Goal: Check status: Check status

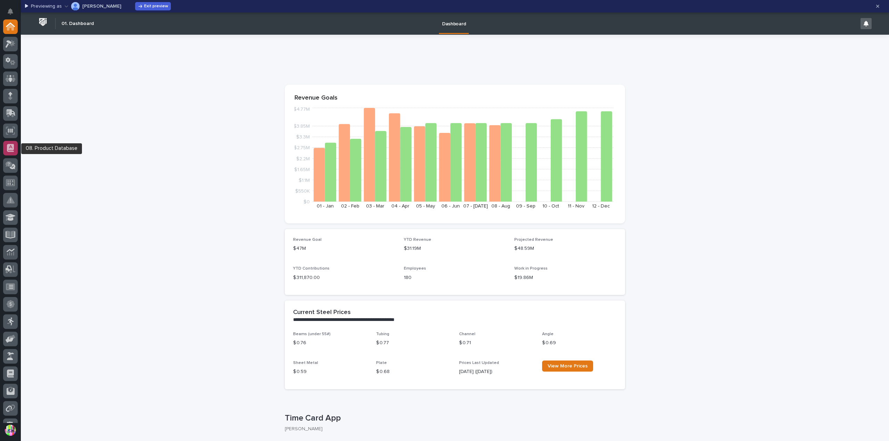
click at [11, 149] on icon at bounding box center [10, 148] width 7 height 8
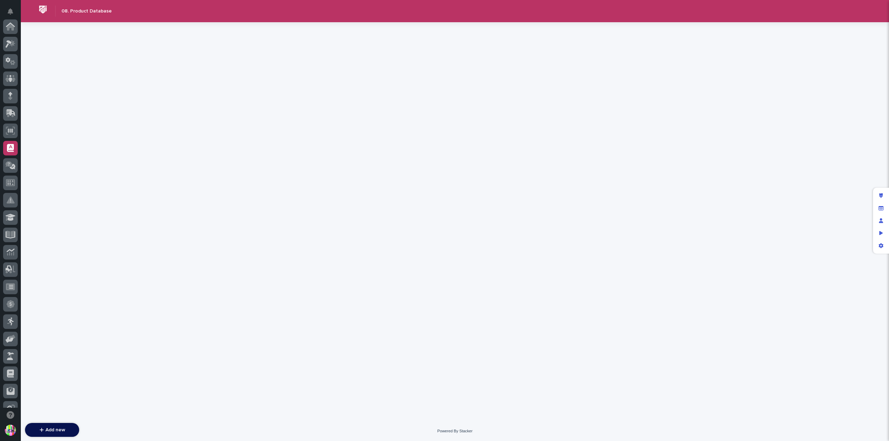
scroll to position [122, 0]
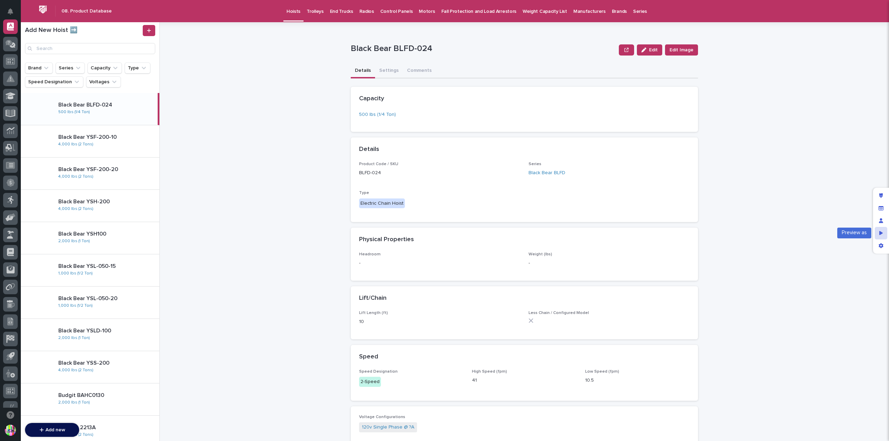
click at [877, 231] on div "Preview as" at bounding box center [881, 233] width 13 height 13
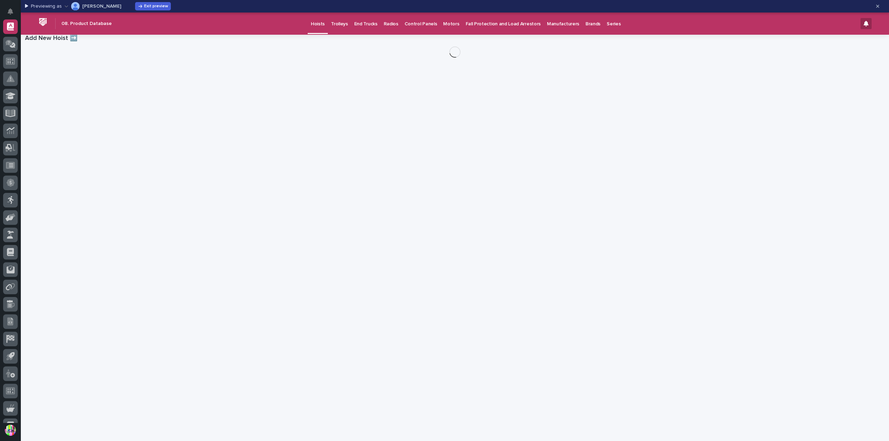
click at [102, 5] on p "Spenser Yoder" at bounding box center [101, 6] width 39 height 5
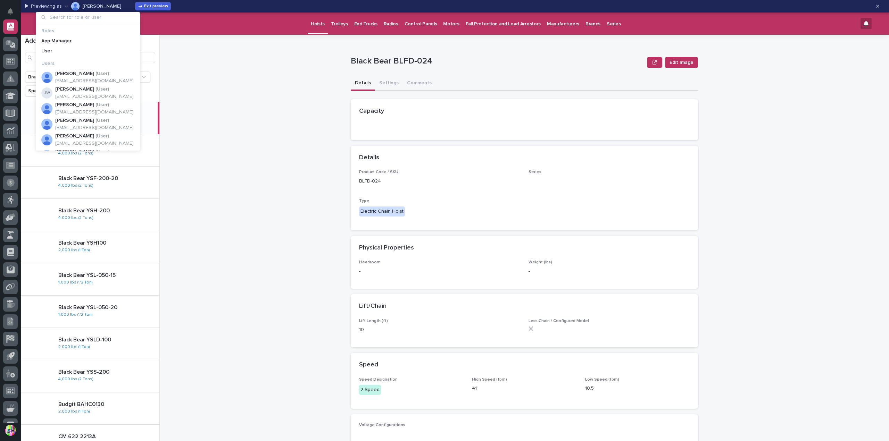
click at [98, 13] on input at bounding box center [88, 17] width 99 height 11
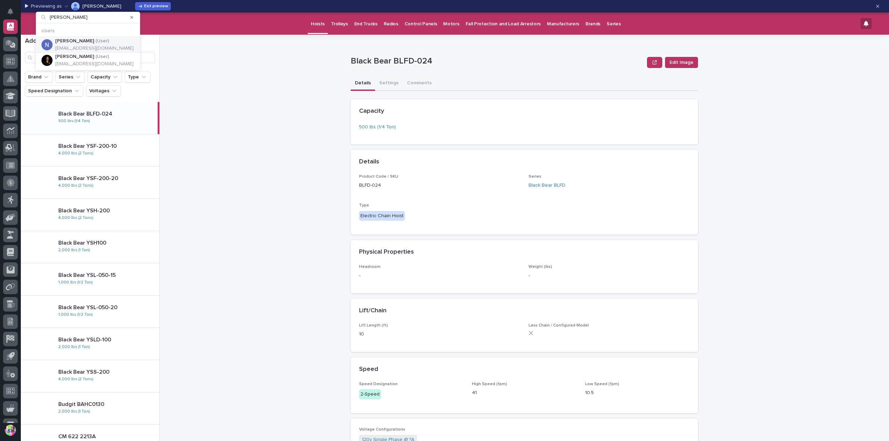
type input "nathan"
click at [101, 43] on div "Nathan Gross ( User )" at bounding box center [94, 41] width 78 height 6
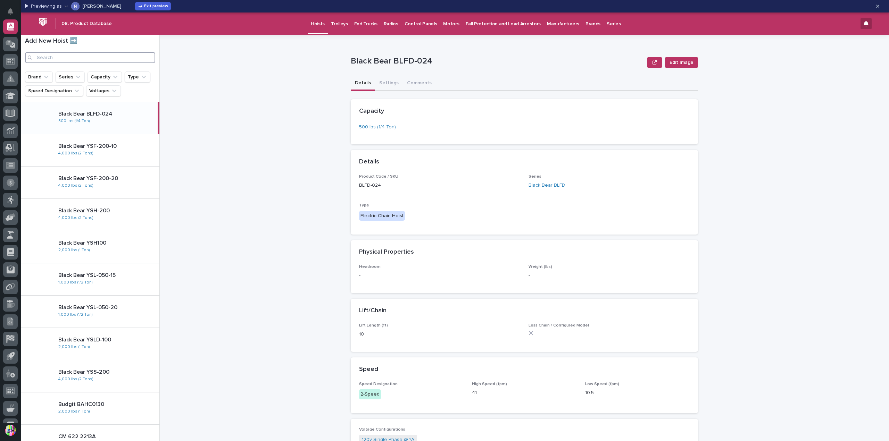
click at [66, 59] on input "Search" at bounding box center [90, 57] width 130 height 11
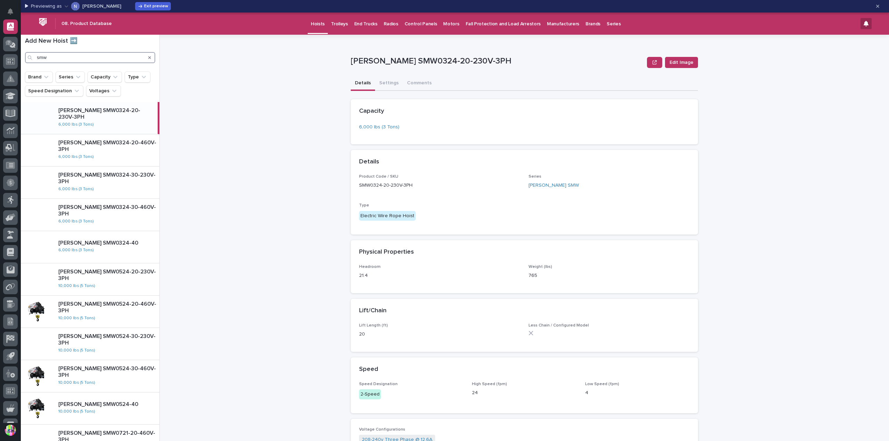
type input "smw"
click at [116, 209] on p "Starke SMW0324-30-460V-3PH" at bounding box center [107, 210] width 98 height 13
click at [655, 64] on button "button" at bounding box center [654, 62] width 15 height 11
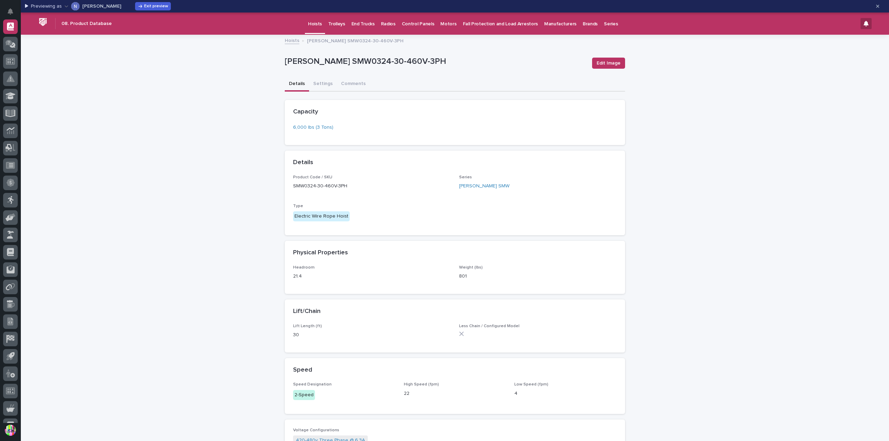
click at [369, 122] on div "Capacity" at bounding box center [455, 112] width 340 height 24
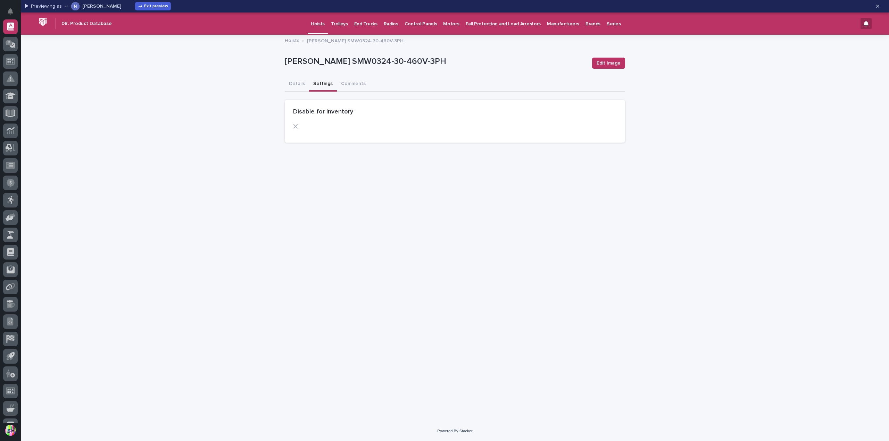
click at [321, 82] on button "Settings" at bounding box center [323, 84] width 28 height 15
click at [300, 82] on button "Details" at bounding box center [297, 84] width 24 height 15
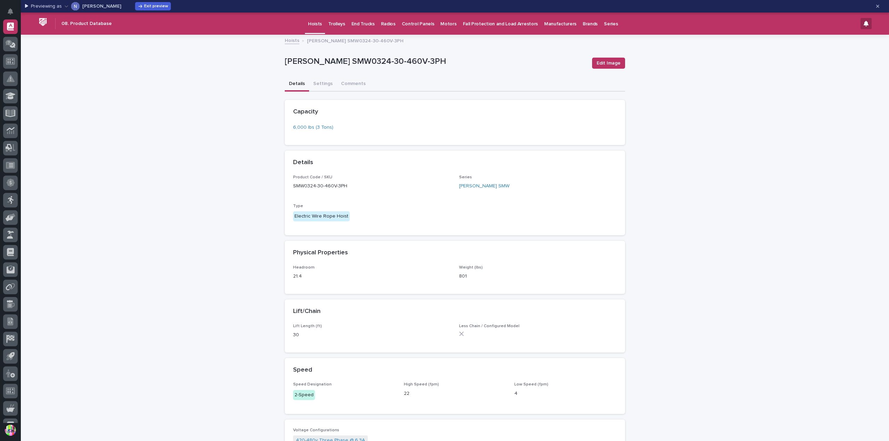
scroll to position [52, 0]
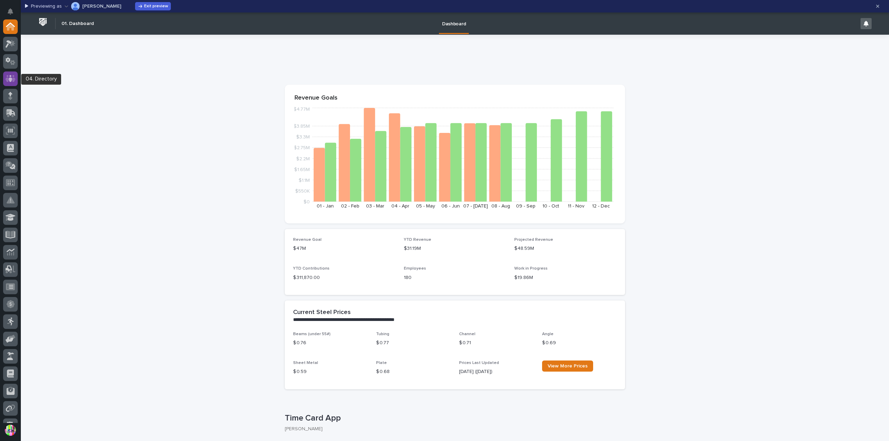
click at [11, 80] on icon at bounding box center [10, 78] width 4 height 7
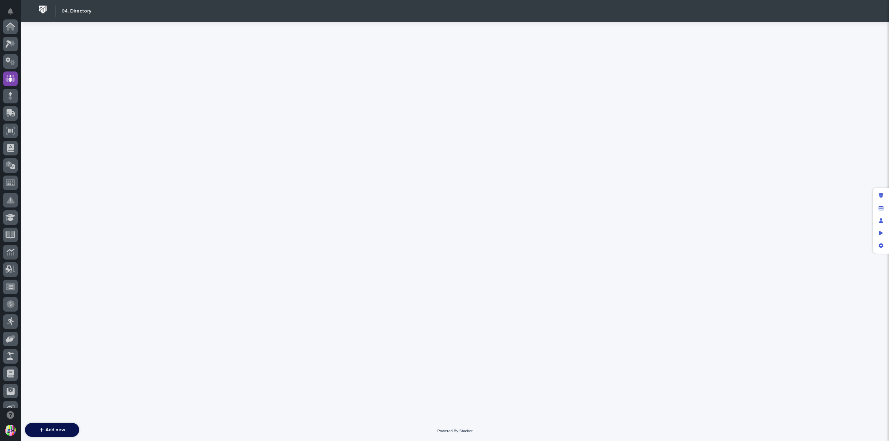
scroll to position [52, 0]
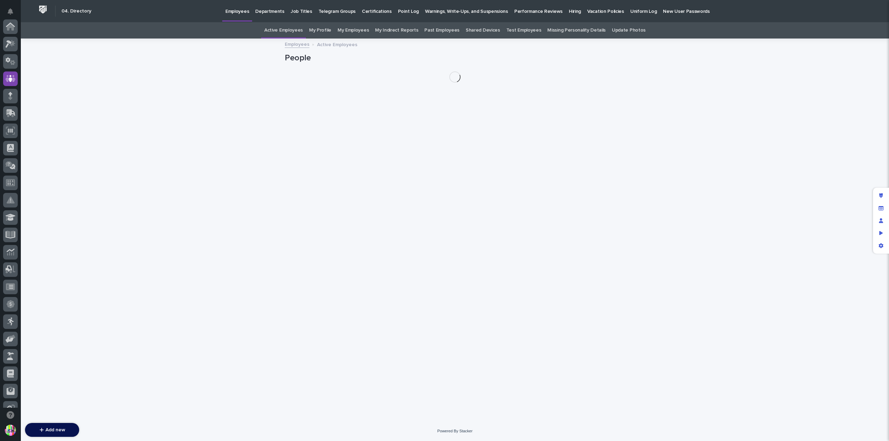
scroll to position [52, 0]
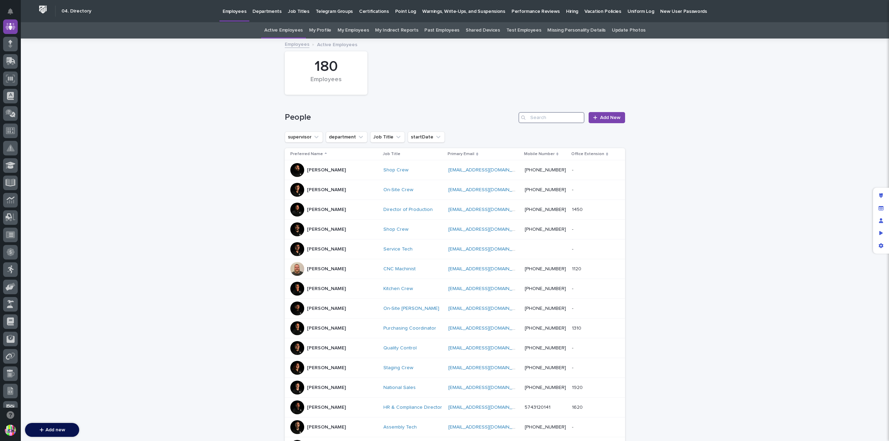
click at [535, 120] on input "Search" at bounding box center [552, 117] width 66 height 11
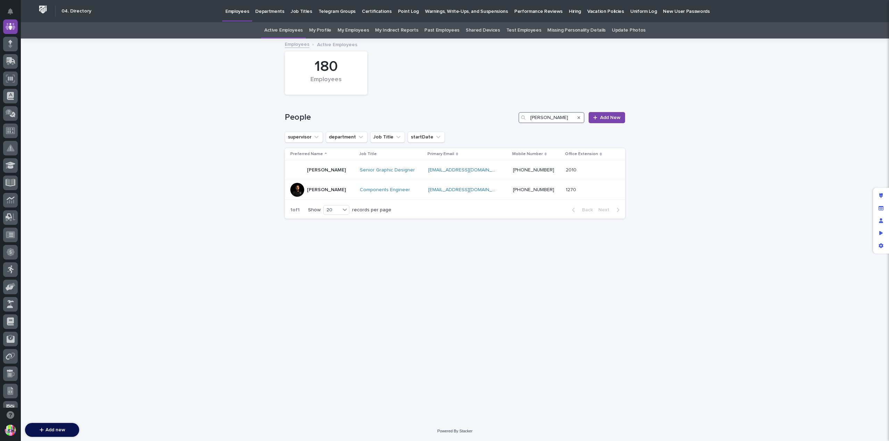
type input "nathan"
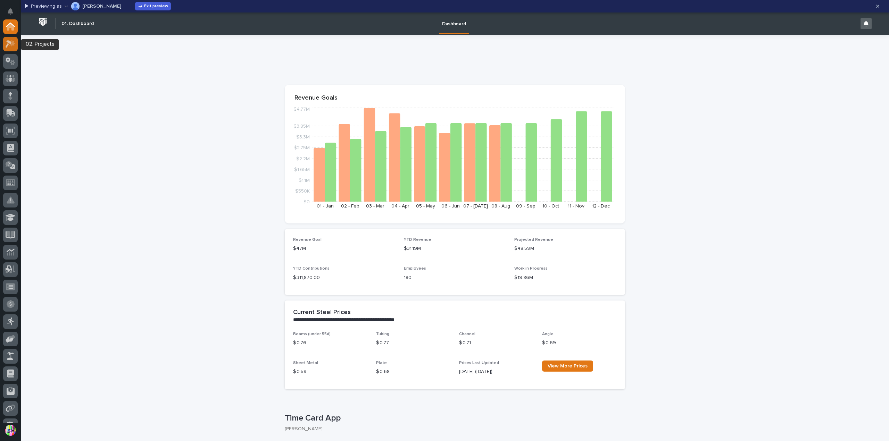
click at [9, 46] on icon at bounding box center [11, 44] width 10 height 8
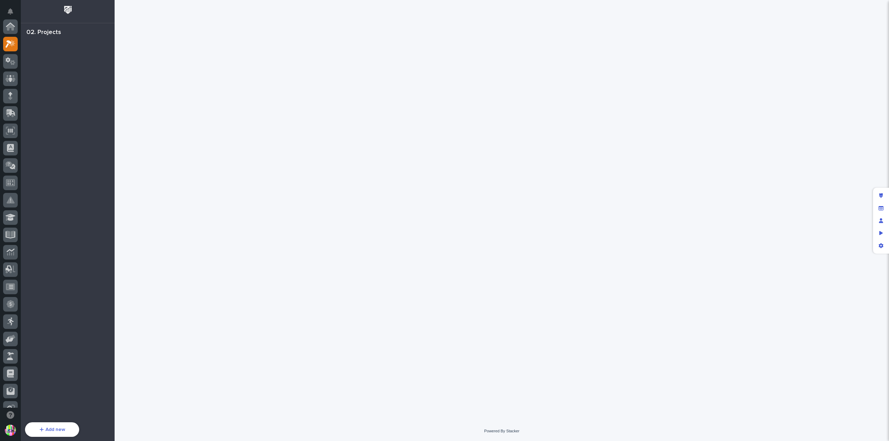
scroll to position [17, 0]
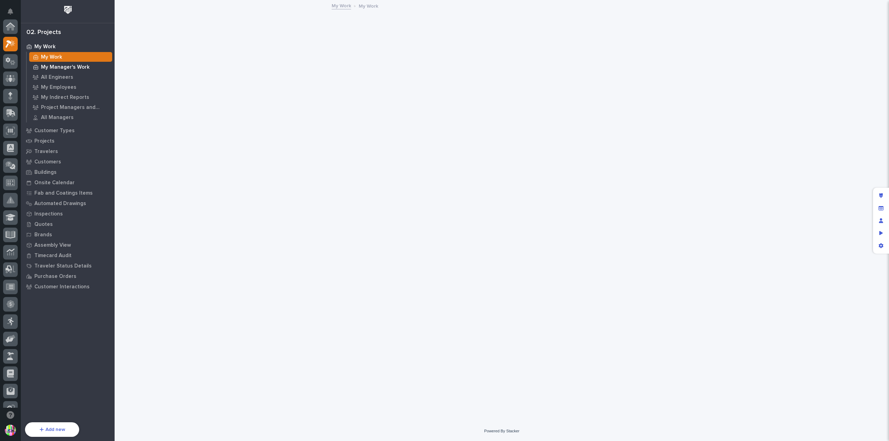
scroll to position [17, 0]
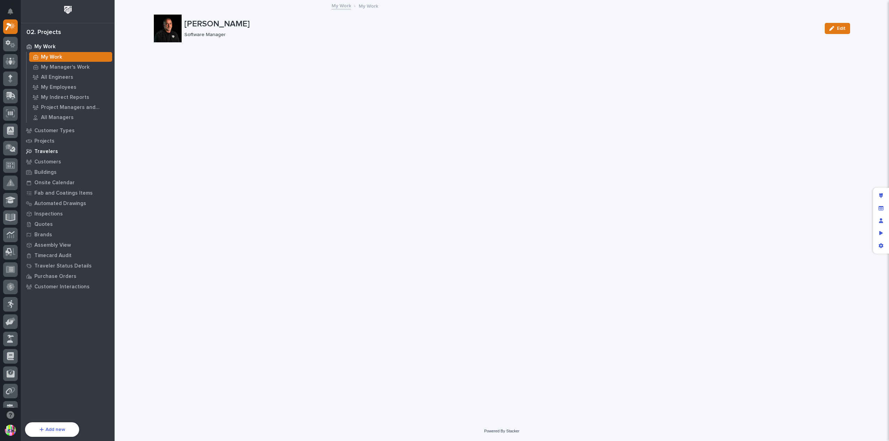
click at [59, 152] on div "Travelers" at bounding box center [68, 152] width 90 height 10
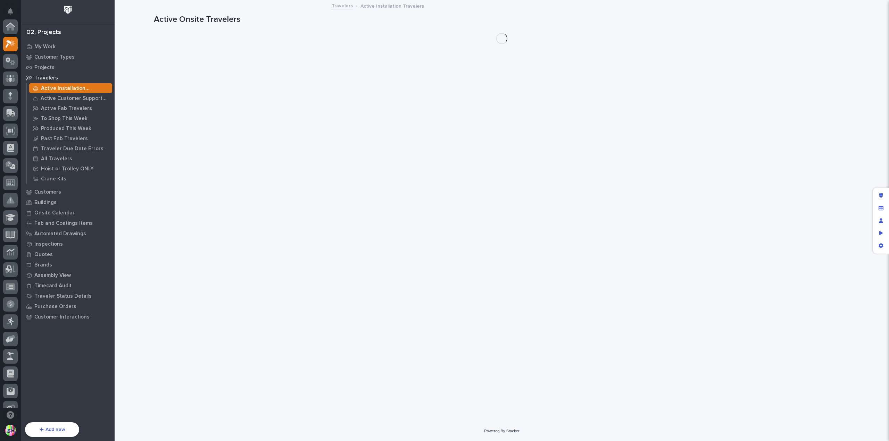
scroll to position [17, 0]
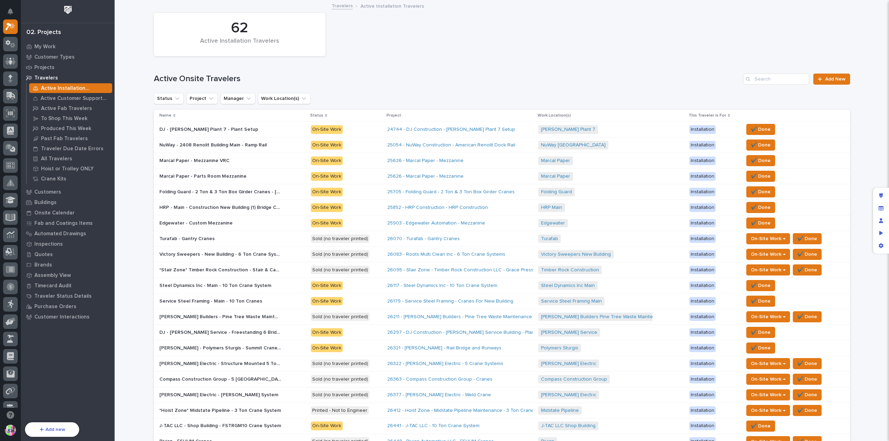
click at [174, 128] on p "DJ - [PERSON_NAME] Plant 7 - Plant Setup" at bounding box center [209, 128] width 100 height 7
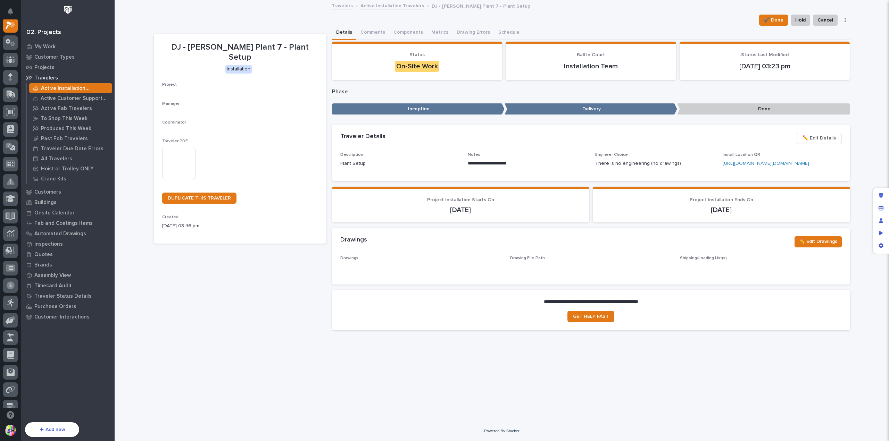
scroll to position [17, 0]
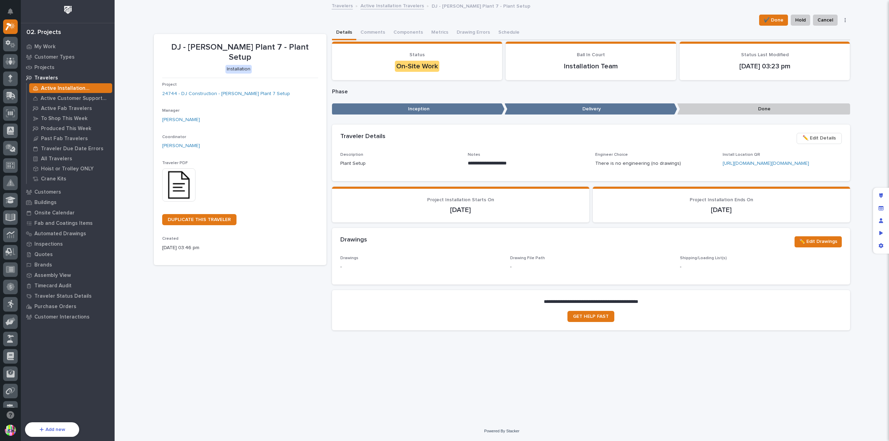
click at [173, 161] on span "Traveler PDF" at bounding box center [175, 163] width 26 height 4
click at [177, 180] on img at bounding box center [178, 184] width 33 height 33
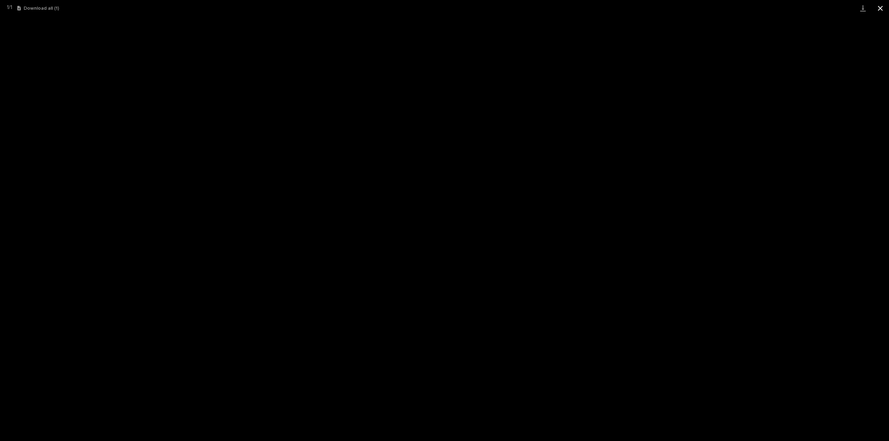
click at [879, 8] on button "Close gallery" at bounding box center [880, 8] width 17 height 16
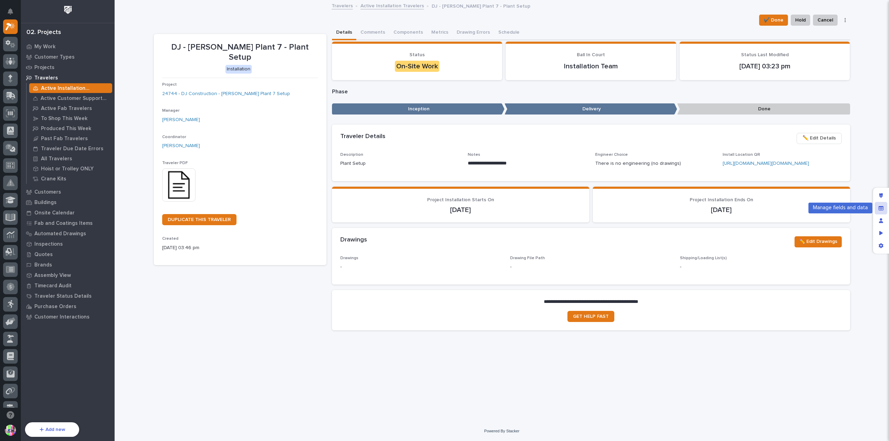
click at [882, 207] on icon "Manage fields and data" at bounding box center [881, 208] width 5 height 4
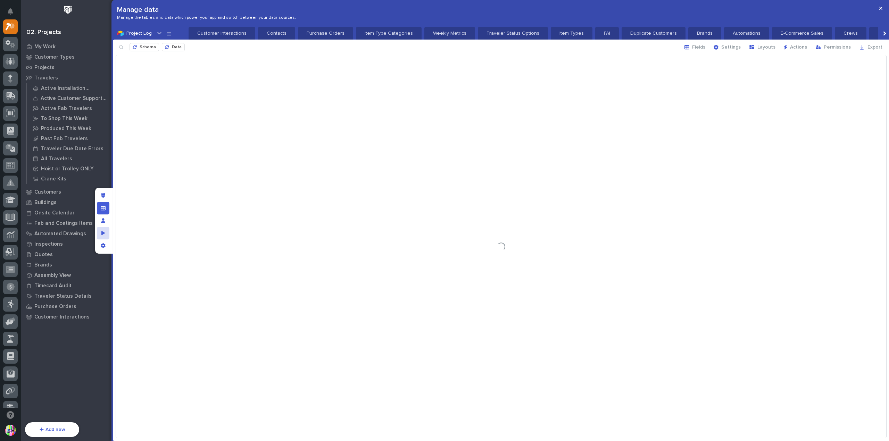
scroll to position [0, 549]
click at [148, 43] on div "Schema Data" at bounding box center [152, 47] width 76 height 11
click at [148, 45] on span "Schema" at bounding box center [148, 48] width 16 height 6
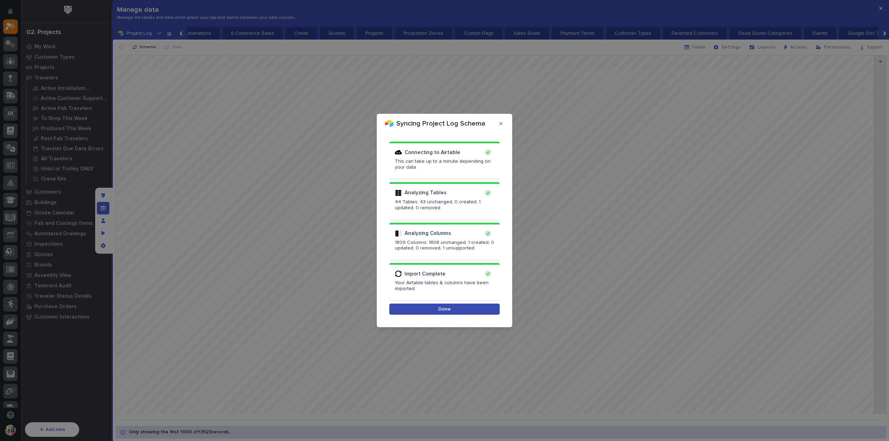
click at [429, 308] on button "Done" at bounding box center [444, 309] width 110 height 11
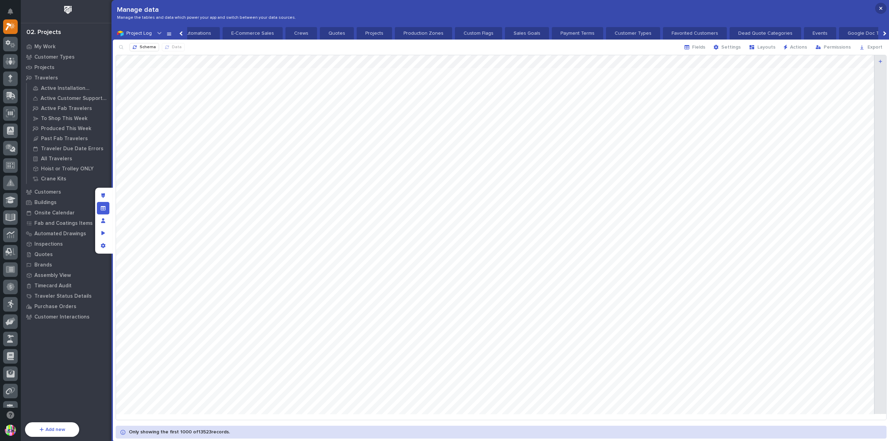
click at [885, 10] on button "button" at bounding box center [880, 8] width 11 height 11
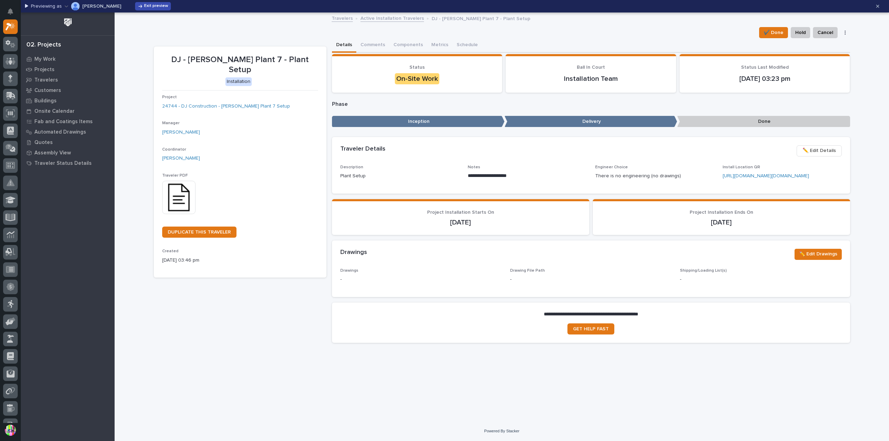
click at [156, 8] on span "Exit preview" at bounding box center [156, 6] width 24 height 6
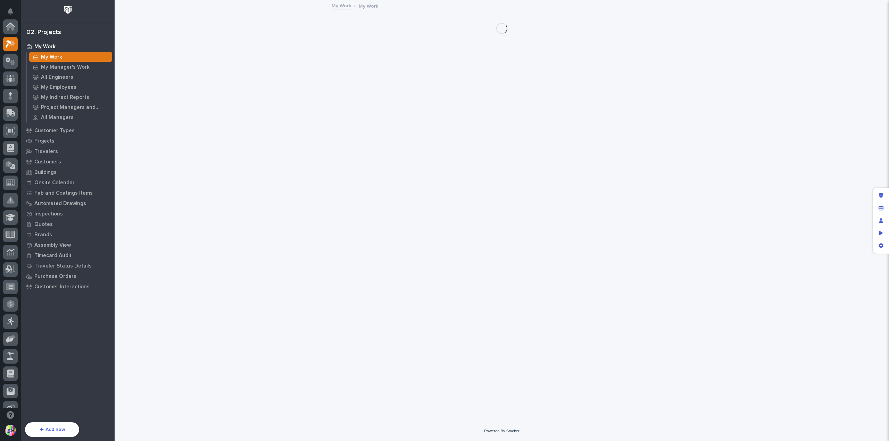
scroll to position [17, 0]
click at [53, 150] on p "Travelers" at bounding box center [46, 152] width 24 height 6
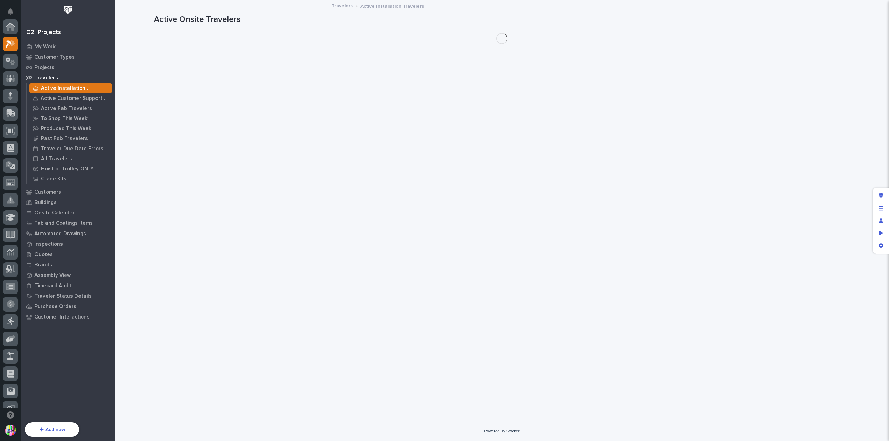
scroll to position [17, 0]
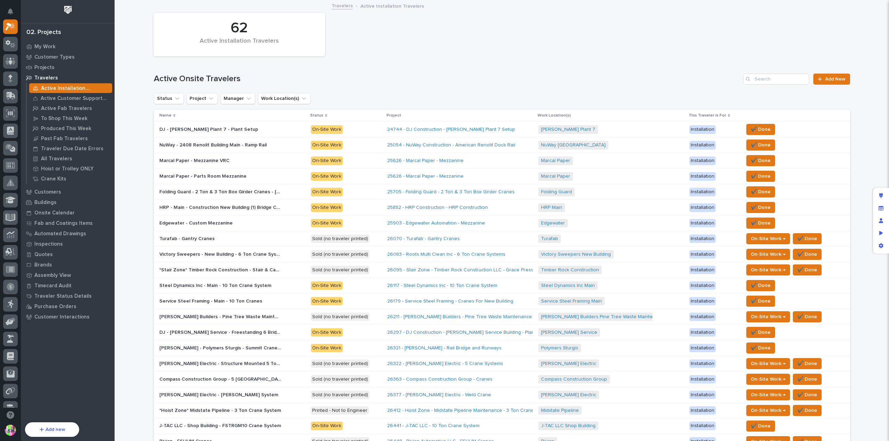
click at [194, 126] on p "DJ - [PERSON_NAME] Plant 7 - Plant Setup" at bounding box center [209, 128] width 100 height 7
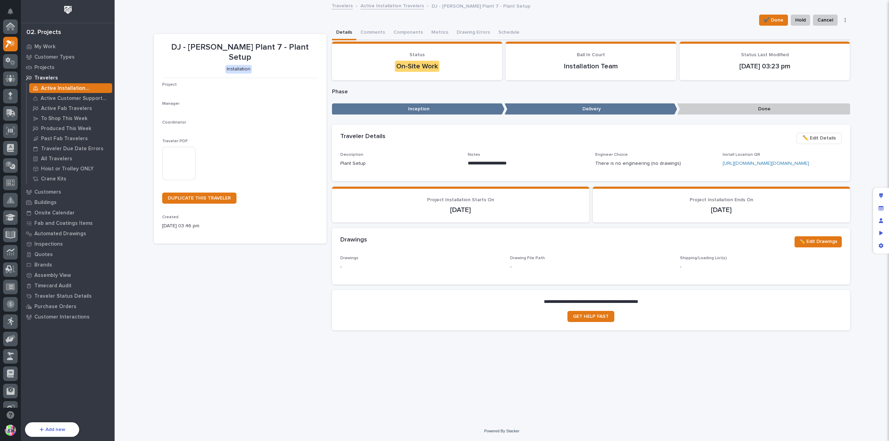
scroll to position [17, 0]
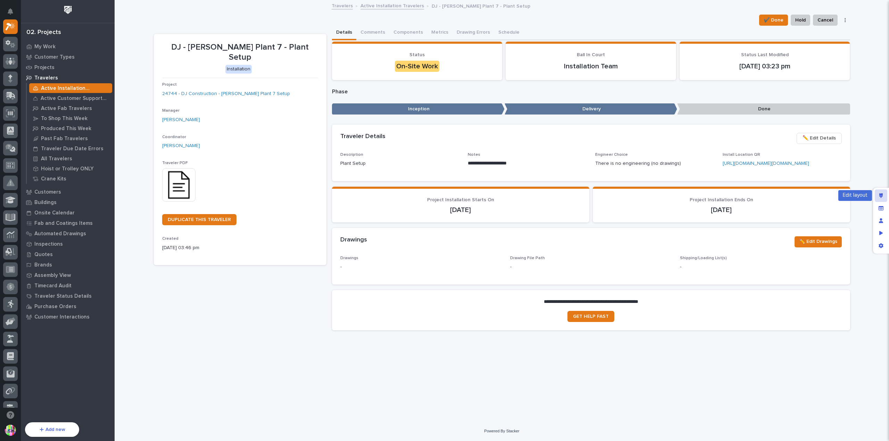
click at [880, 195] on icon "Edit layout" at bounding box center [881, 195] width 4 height 5
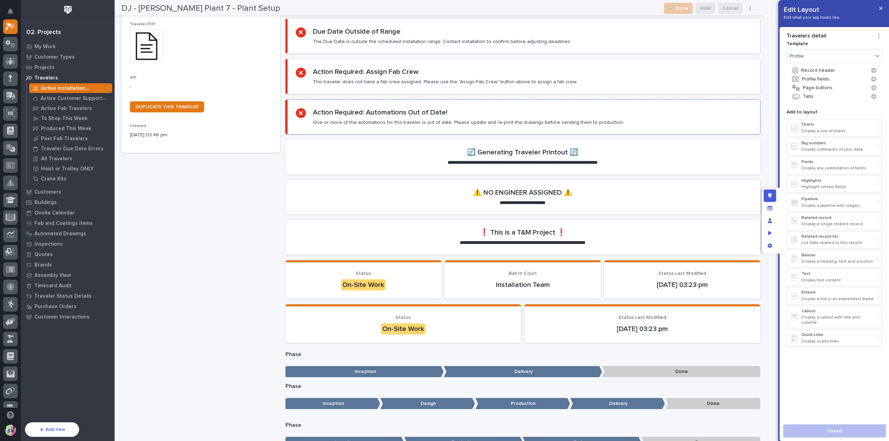
scroll to position [0, 0]
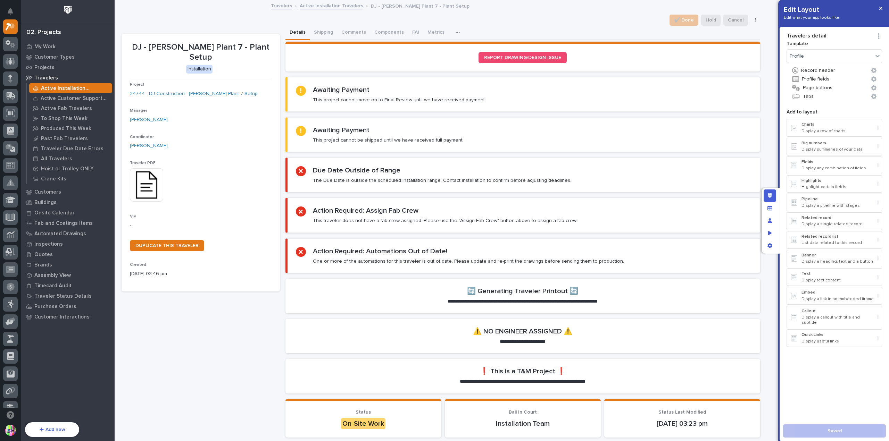
click at [152, 180] on img at bounding box center [146, 184] width 33 height 33
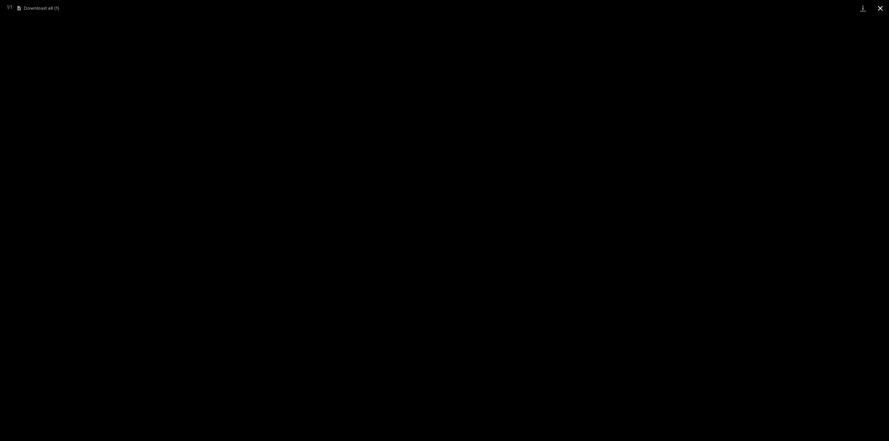
click at [876, 6] on button "Close gallery" at bounding box center [880, 8] width 17 height 16
